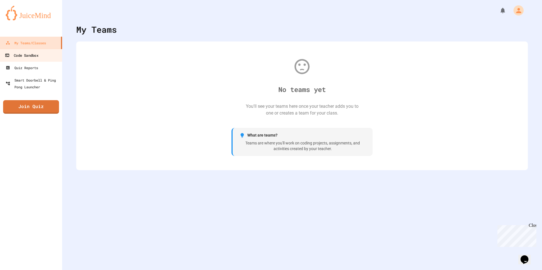
click at [42, 56] on link "Code Sandbox" at bounding box center [31, 55] width 64 height 13
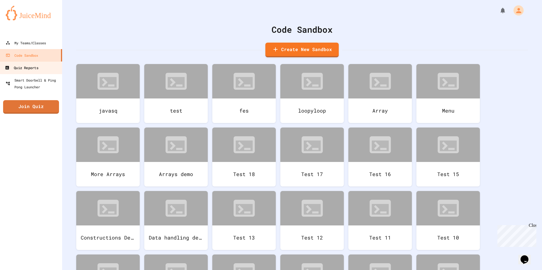
click at [38, 65] on div "Quiz Reports" at bounding box center [21, 67] width 33 height 7
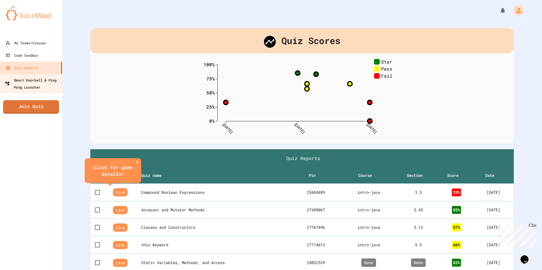
click at [38, 81] on div "Smart Doorbell & Ping Pong Launcher" at bounding box center [33, 84] width 56 height 14
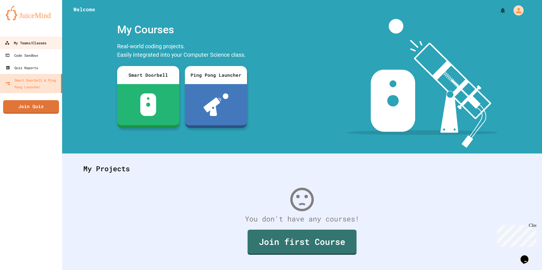
click at [35, 42] on div "My Teams/Classes" at bounding box center [26, 43] width 42 height 7
